Goal: Task Accomplishment & Management: Use online tool/utility

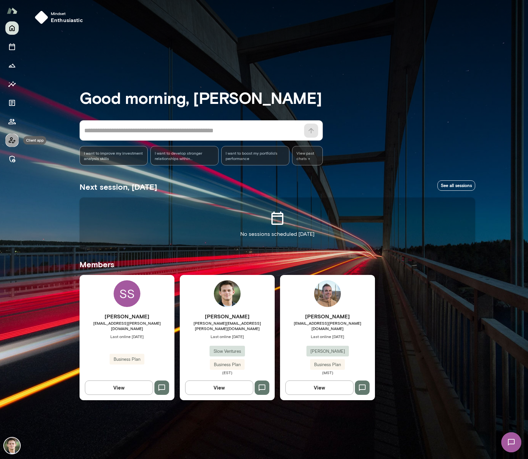
click at [11, 142] on icon "Client app" at bounding box center [12, 140] width 8 height 8
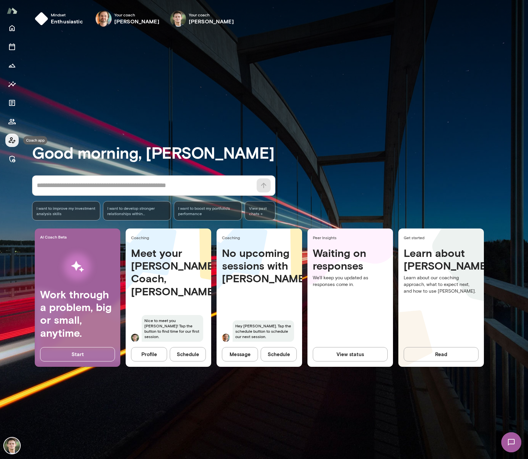
click at [13, 142] on icon "Coach app" at bounding box center [12, 140] width 7 height 6
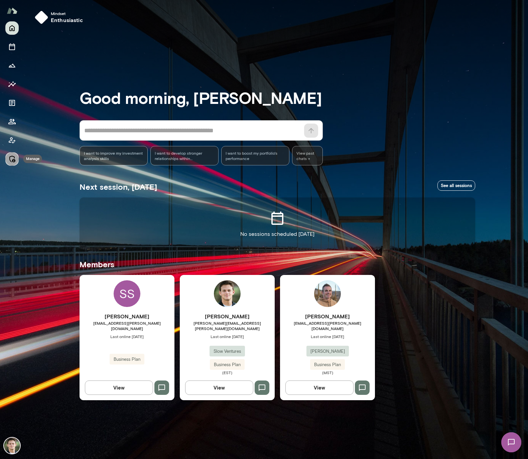
click at [15, 154] on button "Manage" at bounding box center [11, 158] width 13 height 13
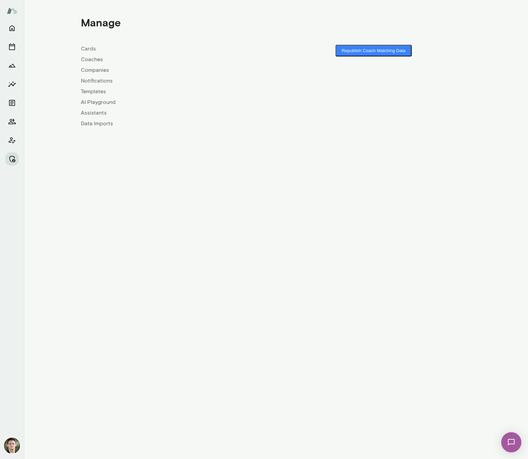
click at [96, 68] on link "Companies" at bounding box center [178, 70] width 195 height 8
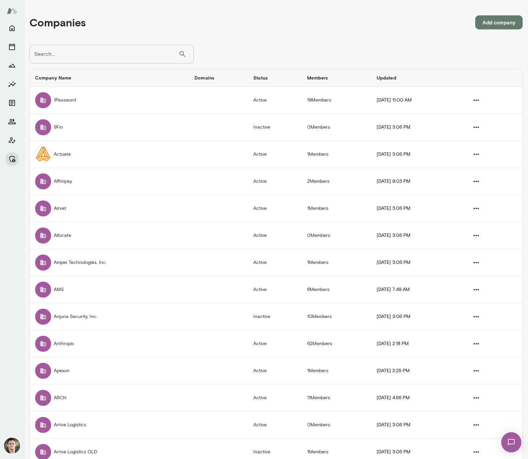
click at [93, 58] on input "Search..." at bounding box center [103, 54] width 149 height 19
type input "*******"
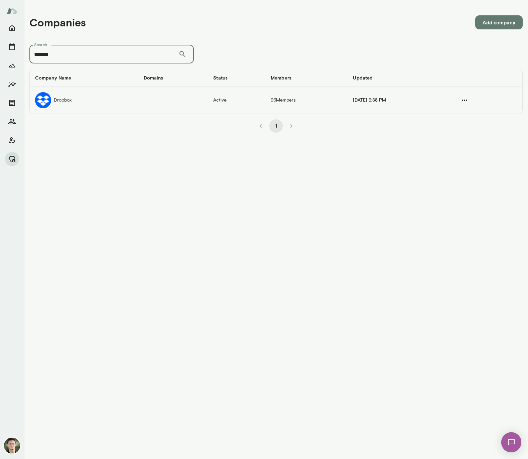
click at [107, 98] on td "Dropbox" at bounding box center [84, 100] width 109 height 27
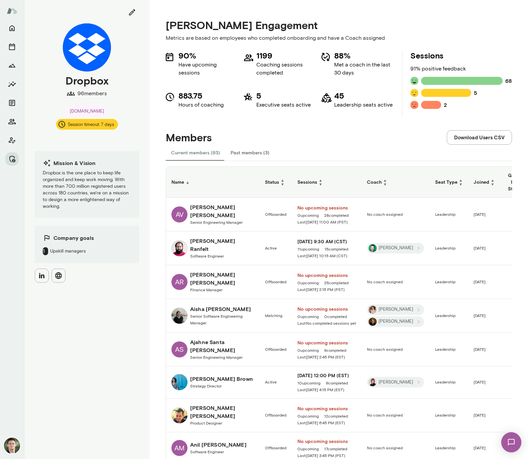
drag, startPoint x: 315, startPoint y: 181, endPoint x: 117, endPoint y: 267, distance: 215.6
click at [315, 181] on h6 "Sessions ▲ ▼" at bounding box center [326, 182] width 59 height 8
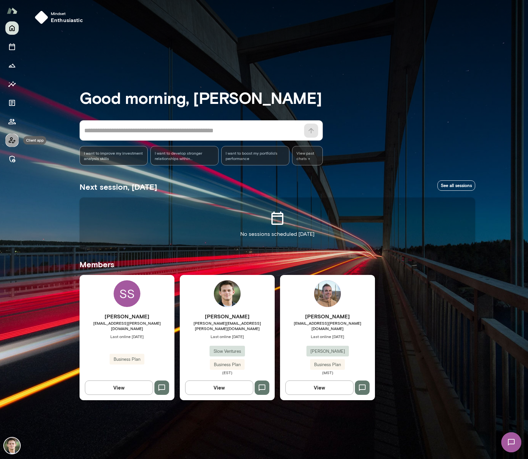
click at [13, 141] on icon "Client app" at bounding box center [12, 140] width 8 height 8
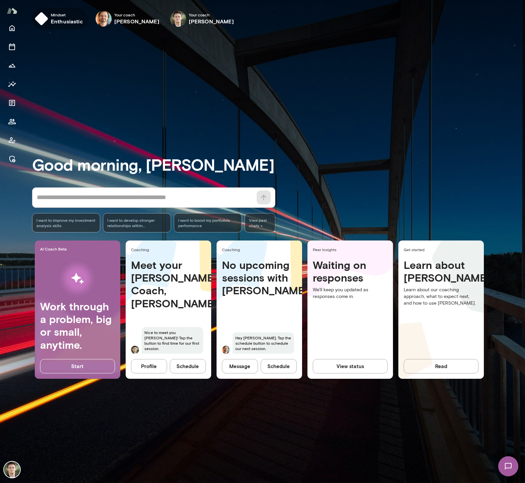
click at [53, 20] on h6 "enthusiastic" at bounding box center [67, 21] width 32 height 8
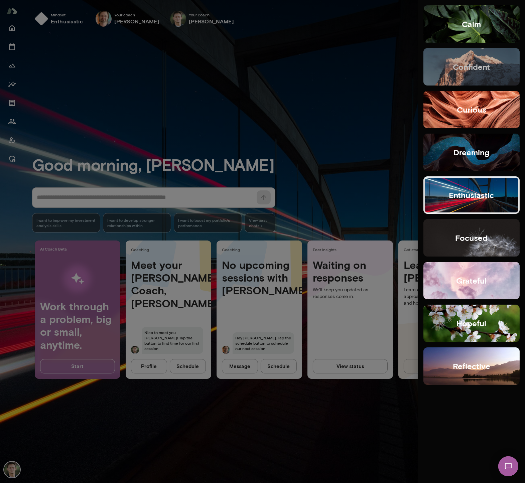
click at [431, 62] on button "confident" at bounding box center [471, 66] width 96 height 37
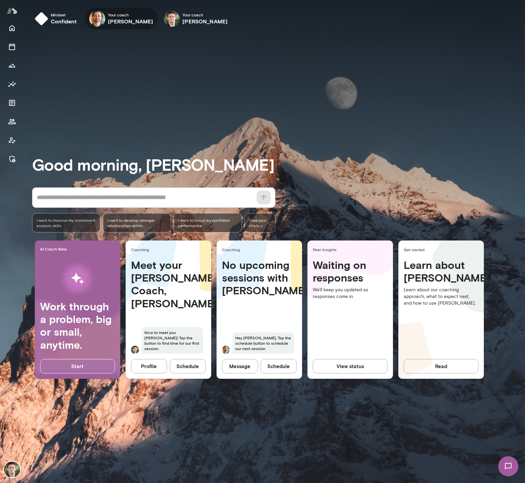
click at [101, 23] on img at bounding box center [97, 19] width 16 height 16
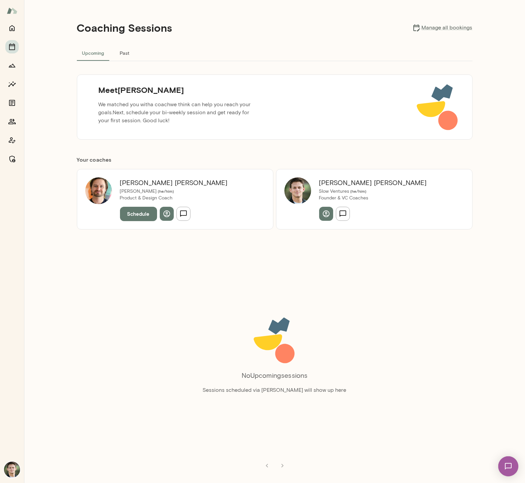
click at [144, 217] on button "Schedule" at bounding box center [138, 214] width 37 height 14
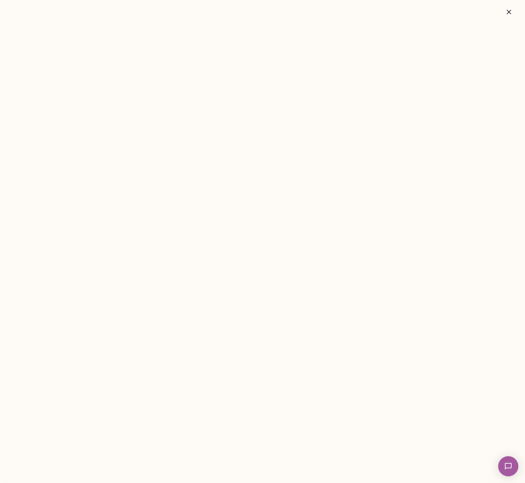
click at [512, 12] on icon "button" at bounding box center [509, 12] width 8 height 8
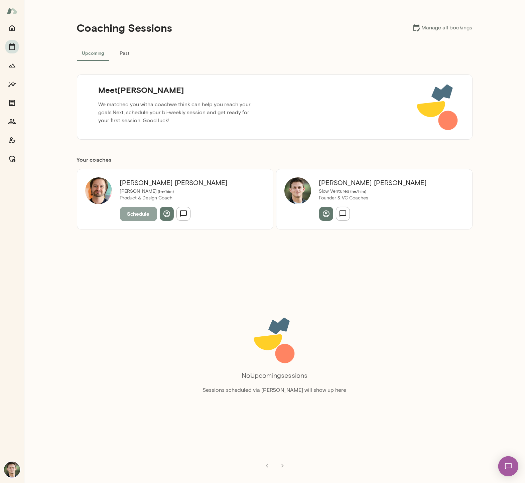
click at [133, 214] on button "Schedule" at bounding box center [138, 214] width 37 height 14
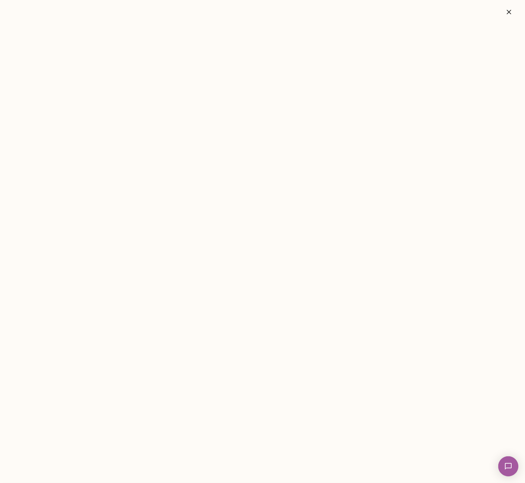
click at [506, 12] on icon "button" at bounding box center [509, 12] width 8 height 8
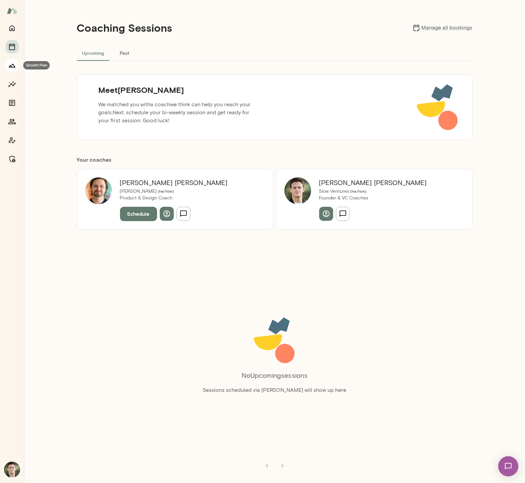
click at [13, 66] on icon "Growth Plan" at bounding box center [12, 65] width 8 height 8
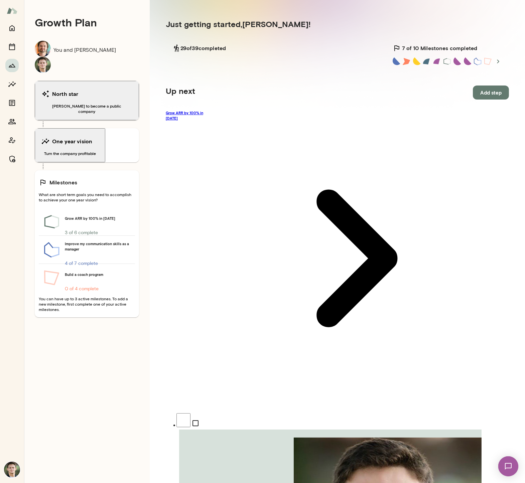
click at [222, 115] on link "Grow ARR by 100% in 2025" at bounding box center [337, 258] width 343 height 296
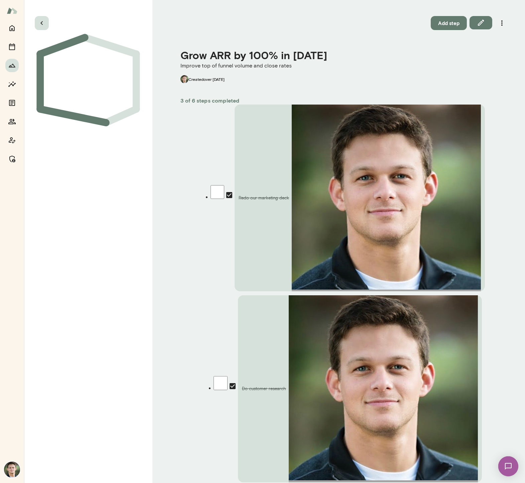
click at [45, 21] on icon "button" at bounding box center [42, 23] width 8 height 8
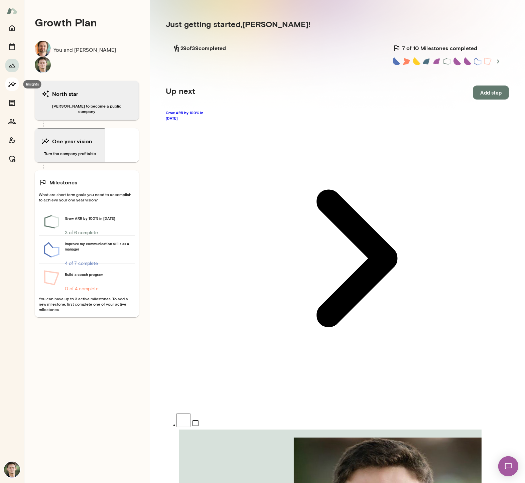
click at [10, 84] on icon "Insights" at bounding box center [12, 84] width 8 height 8
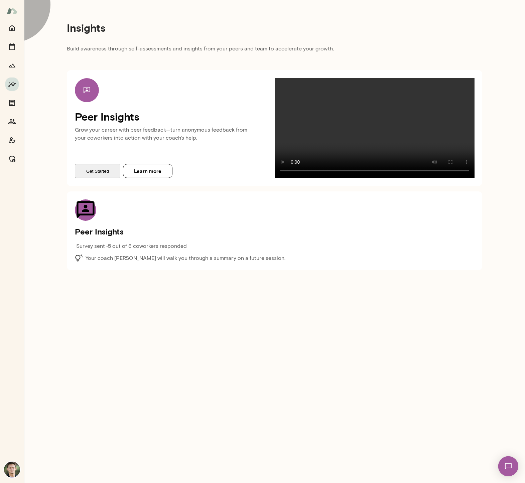
click at [88, 178] on button "Get Started" at bounding box center [97, 171] width 45 height 14
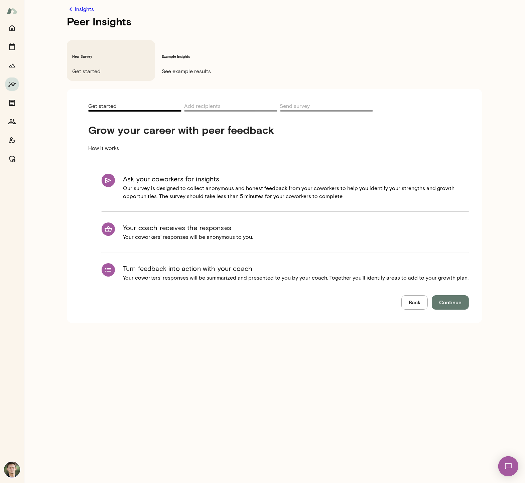
click at [453, 298] on span "Continue" at bounding box center [450, 302] width 22 height 9
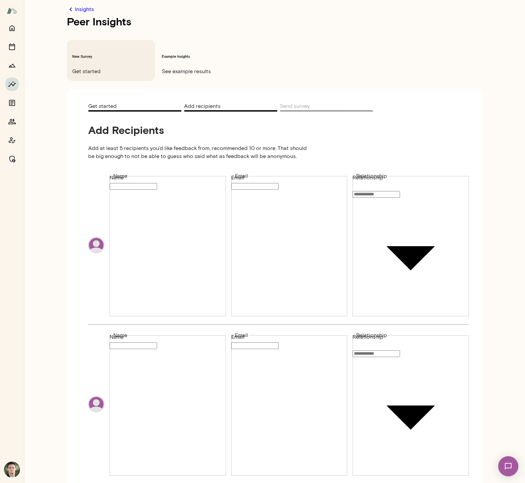
click at [157, 183] on input "Name" at bounding box center [133, 186] width 47 height 7
click at [253, 183] on input "Email" at bounding box center [254, 186] width 47 height 7
click at [409, 0] on div "Insights Peer Insights New Survey Get started Example Insights See example resu…" at bounding box center [262, 0] width 525 height 0
click at [359, 5] on div at bounding box center [262, 5] width 525 height 0
click at [183, 54] on h6 "Example Insights" at bounding box center [201, 56] width 78 height 5
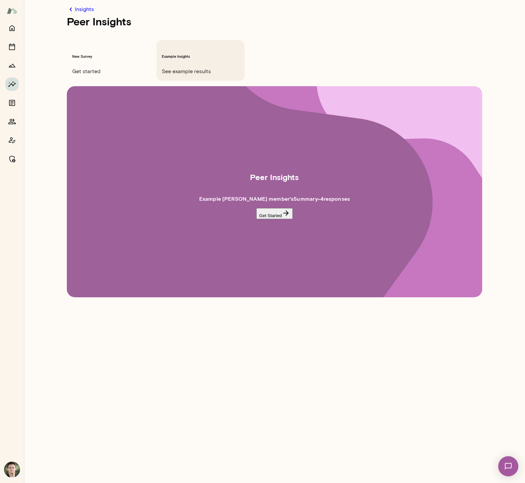
click at [263, 208] on button "Get Started" at bounding box center [274, 213] width 36 height 11
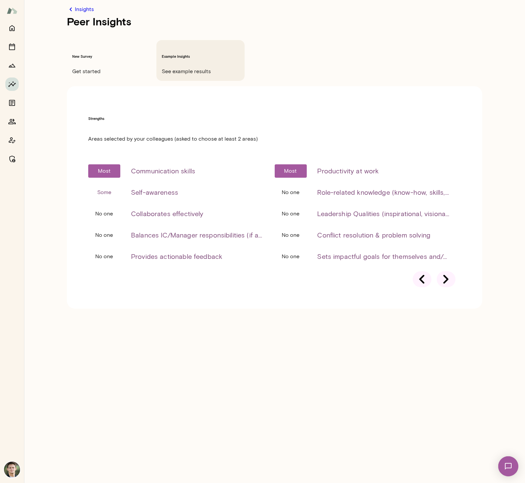
click at [445, 271] on div at bounding box center [446, 279] width 19 height 16
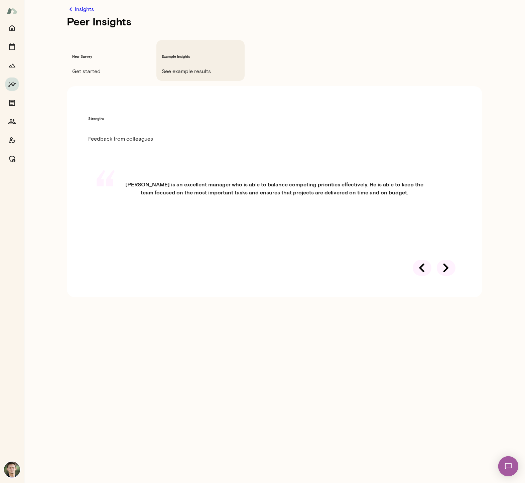
click at [446, 260] on div at bounding box center [446, 268] width 19 height 16
click at [10, 64] on icon "Growth Plan" at bounding box center [12, 65] width 8 height 8
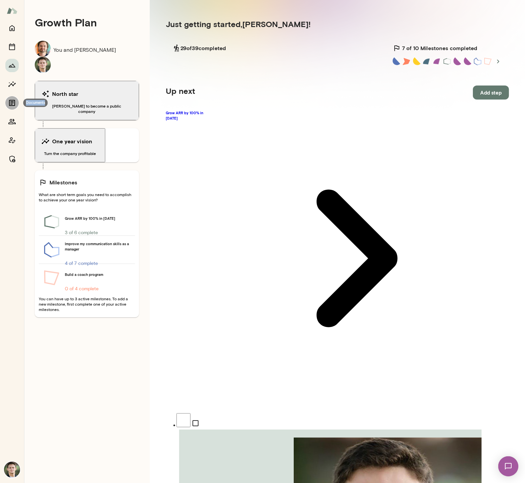
click at [12, 101] on icon "Documents" at bounding box center [12, 103] width 6 height 6
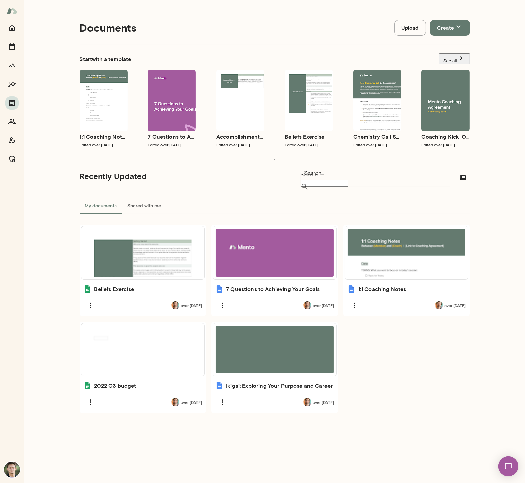
click at [14, 15] on img at bounding box center [12, 10] width 11 height 13
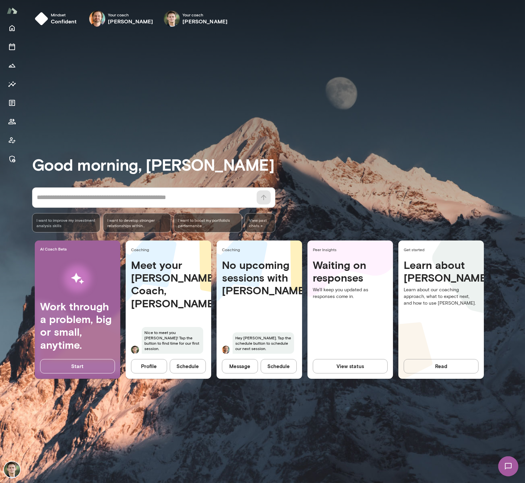
click at [128, 225] on span "I want to develop stronger relationships within [PERSON_NAME]" at bounding box center [136, 223] width 59 height 11
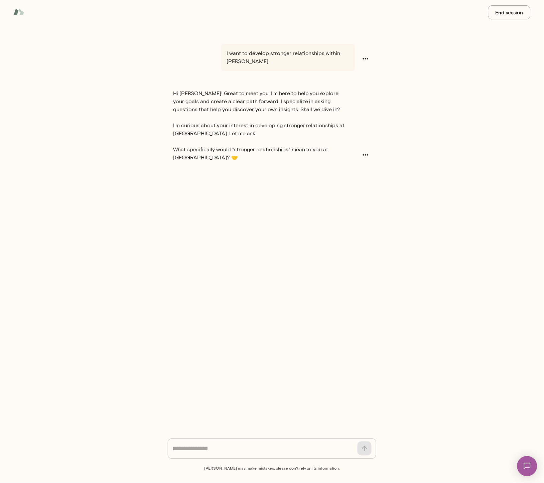
click at [18, 11] on img at bounding box center [18, 11] width 11 height 13
